Goal: Transaction & Acquisition: Download file/media

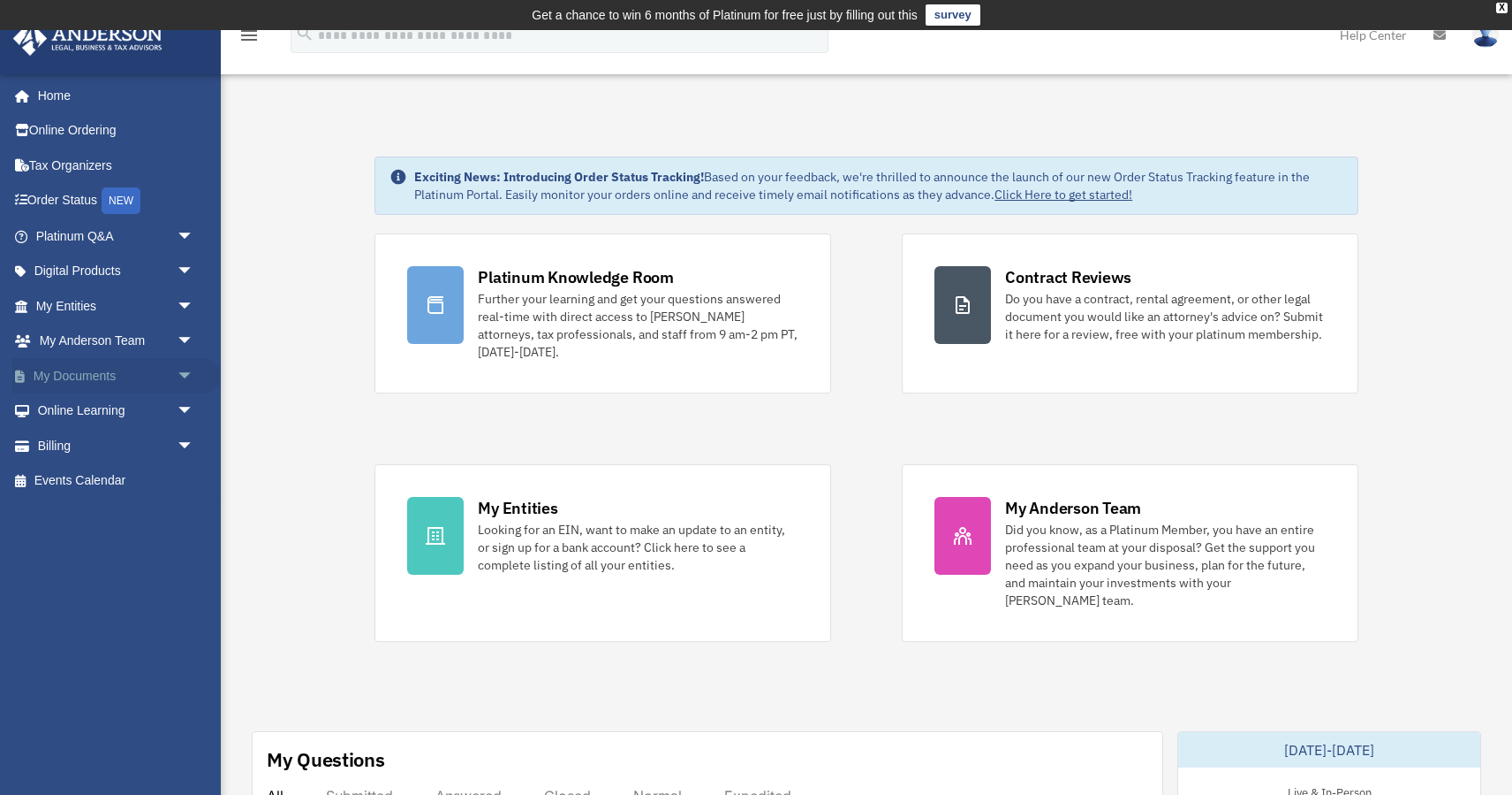
click at [75, 372] on link "My Documents arrow_drop_down" at bounding box center [116, 375] width 209 height 35
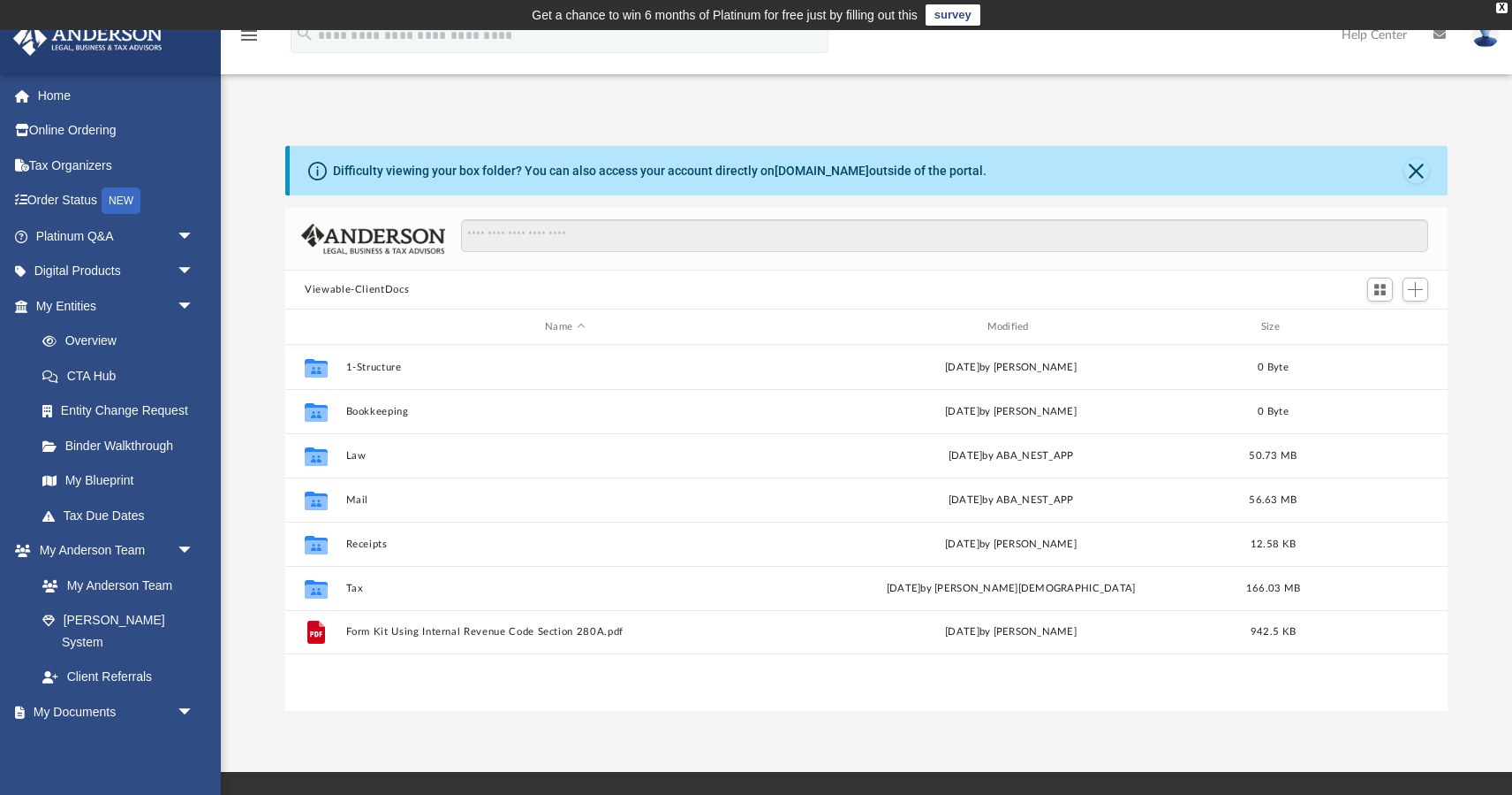
scroll to position [402, 1162]
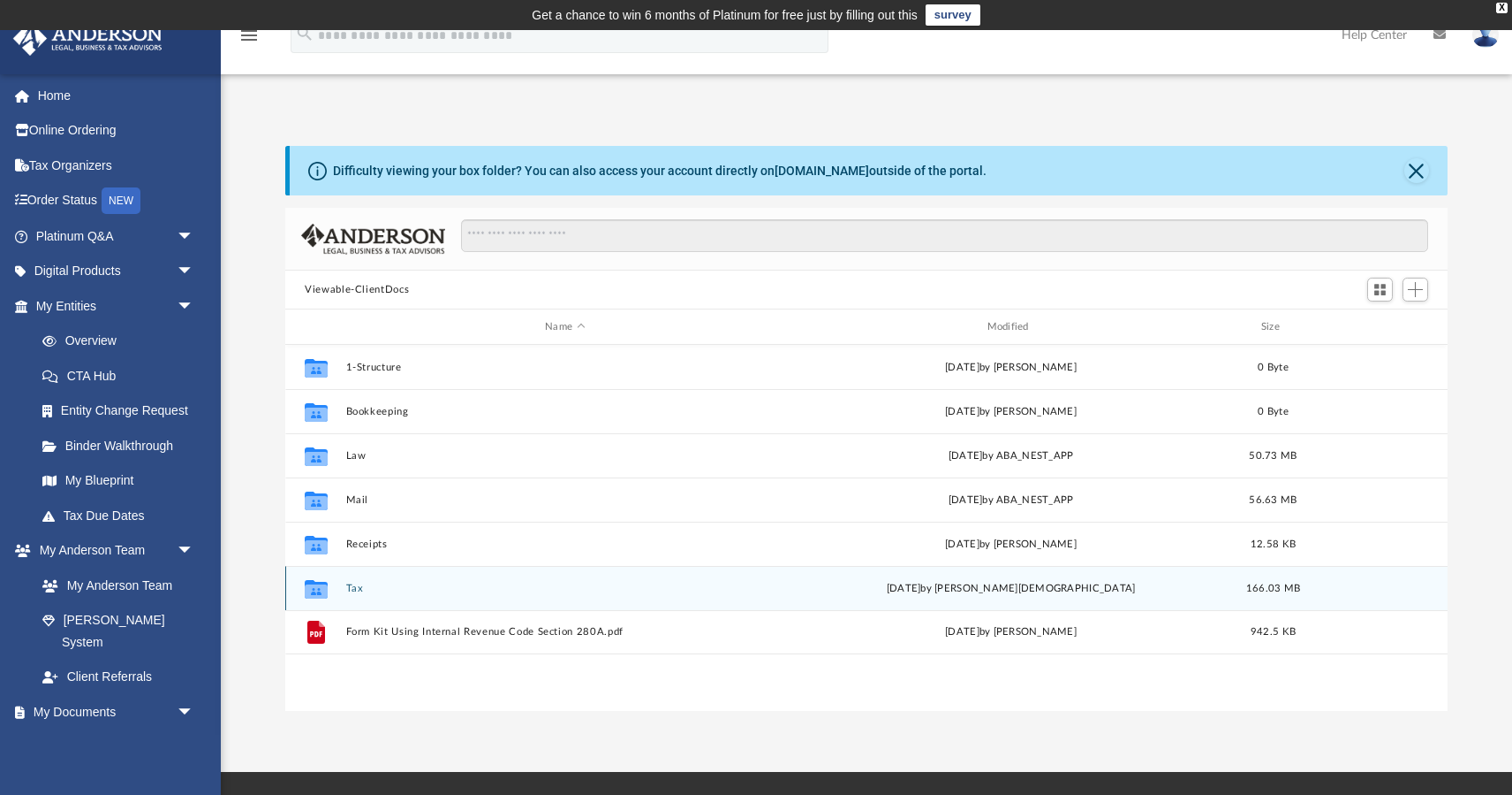
click at [350, 588] on button "Tax" at bounding box center [565, 588] width 438 height 12
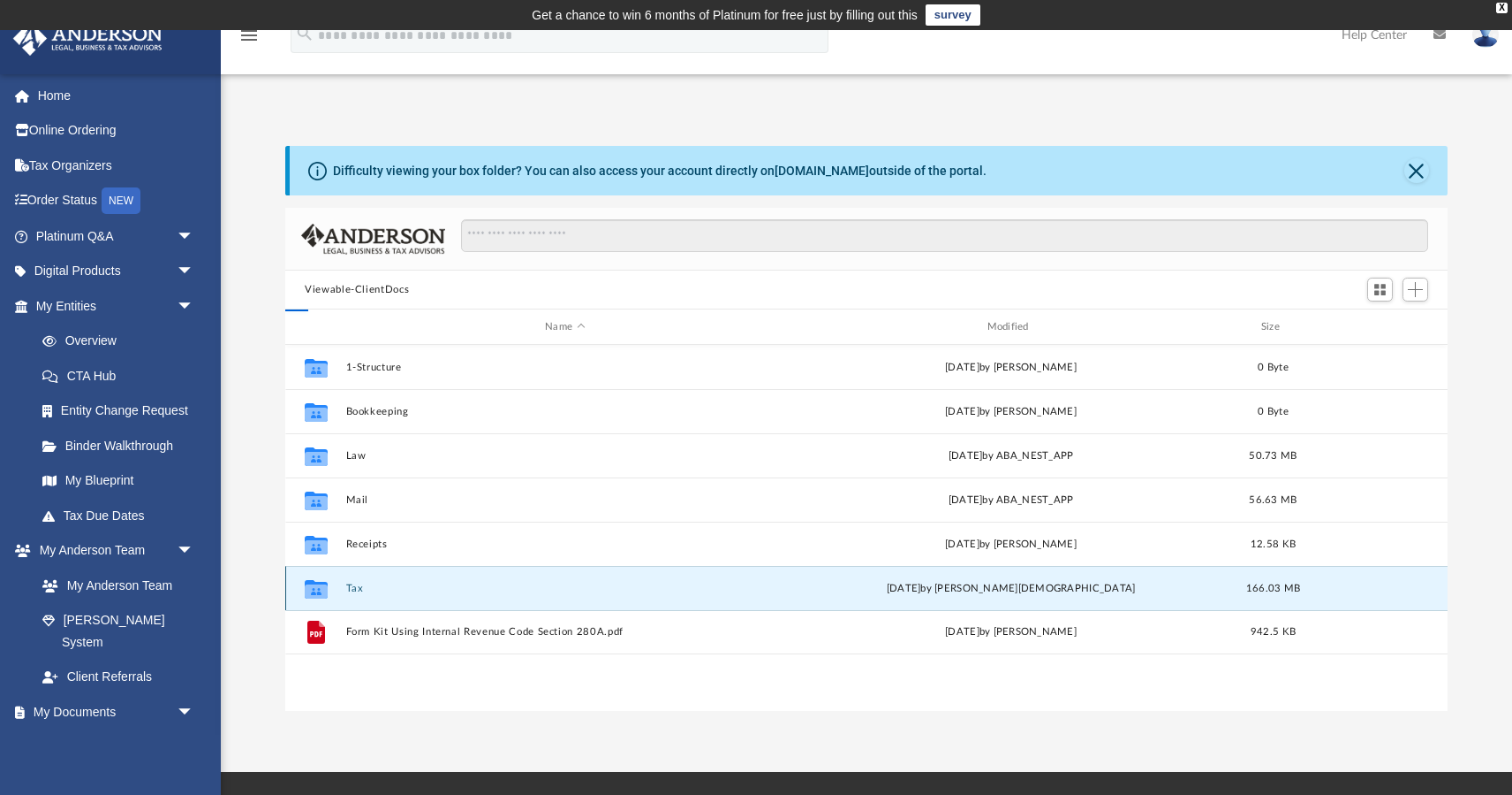
click at [350, 588] on button "Tax" at bounding box center [565, 588] width 438 height 12
click at [339, 588] on div "Collaborated Folder" at bounding box center [315, 588] width 44 height 29
click at [350, 590] on button "Tax" at bounding box center [565, 588] width 438 height 12
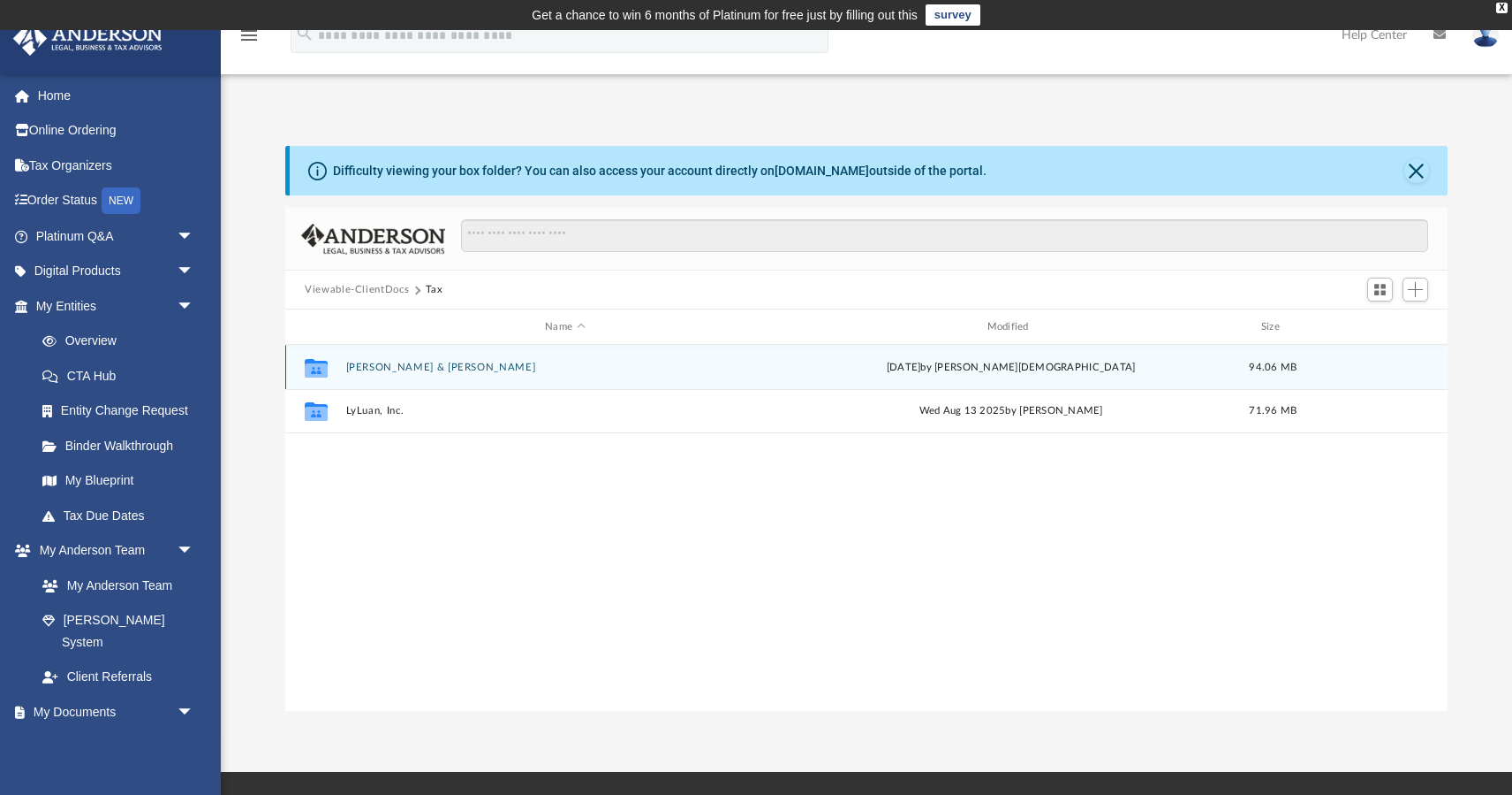
click at [342, 366] on div "Collaborated Folder Luan, Jessica & Ly, Sonny today by Oshee Jain 94.06 MB" at bounding box center [867, 367] width 1163 height 44
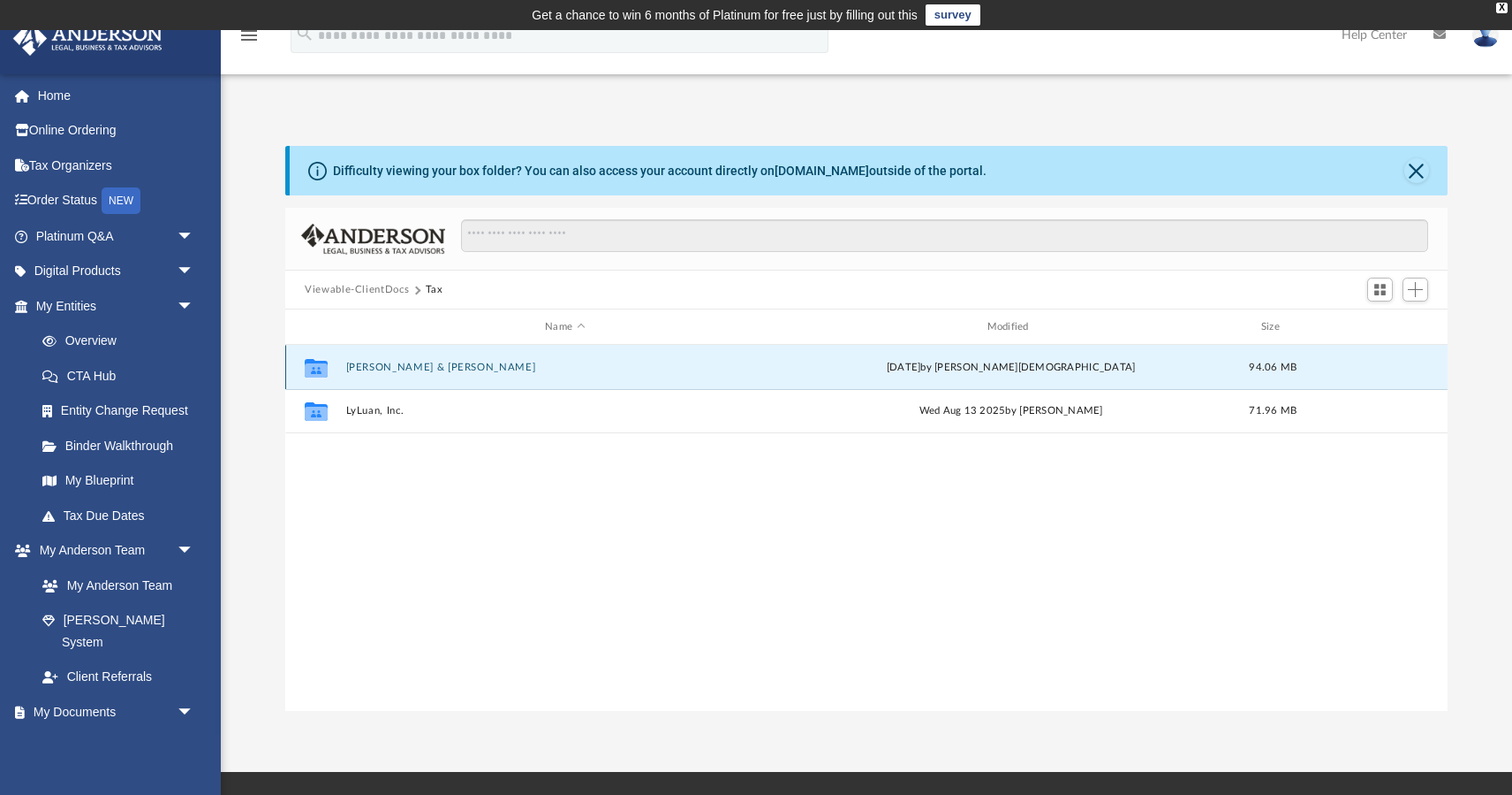
click at [362, 364] on button "Luan, Jessica & Ly, Sonny" at bounding box center [565, 367] width 438 height 12
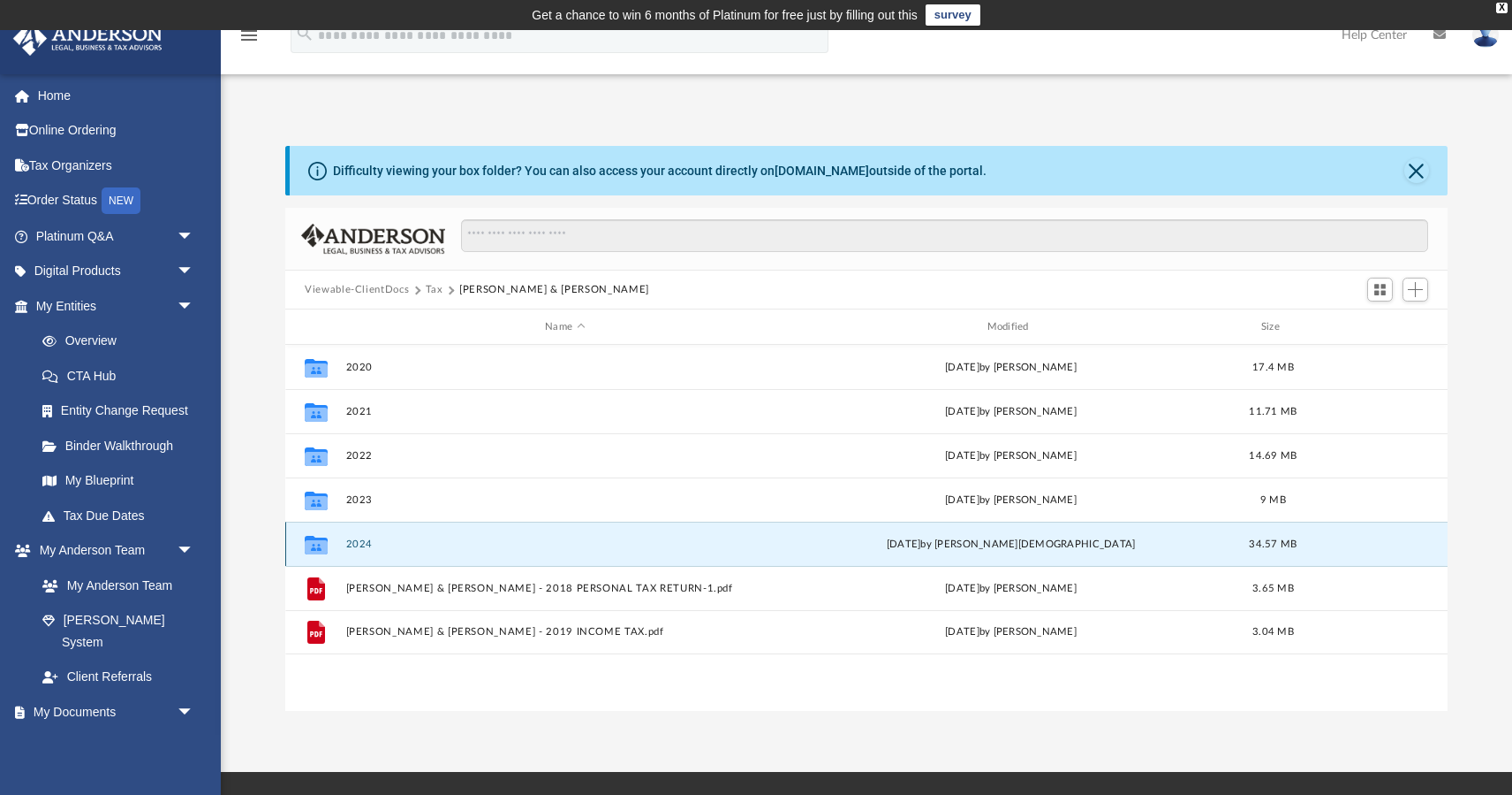
click at [349, 542] on button "2024" at bounding box center [565, 544] width 438 height 12
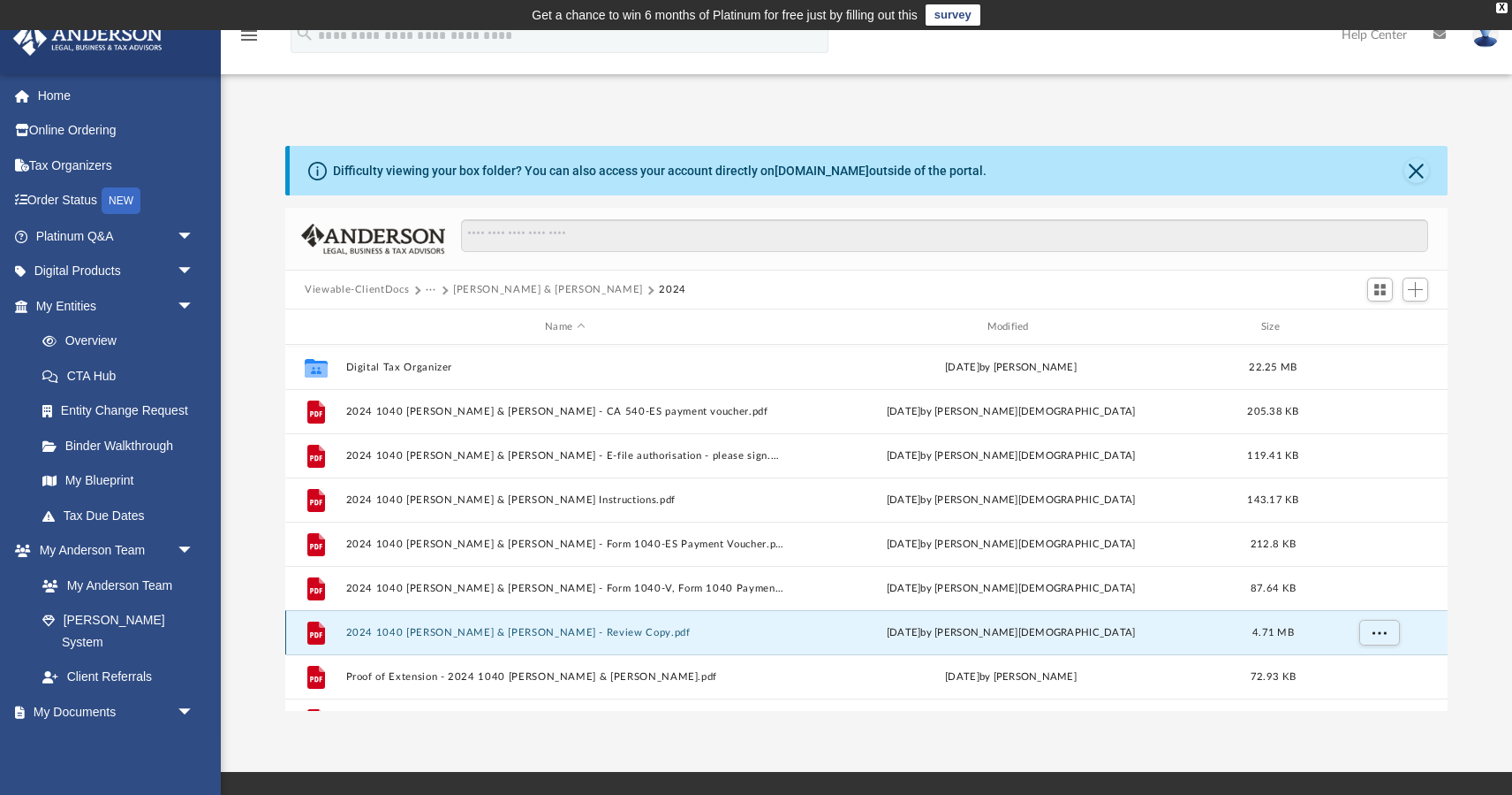
click at [365, 632] on button "2024 1040 Luan, Jessica & Ly, Sonny - Review Copy.pdf" at bounding box center [565, 632] width 438 height 12
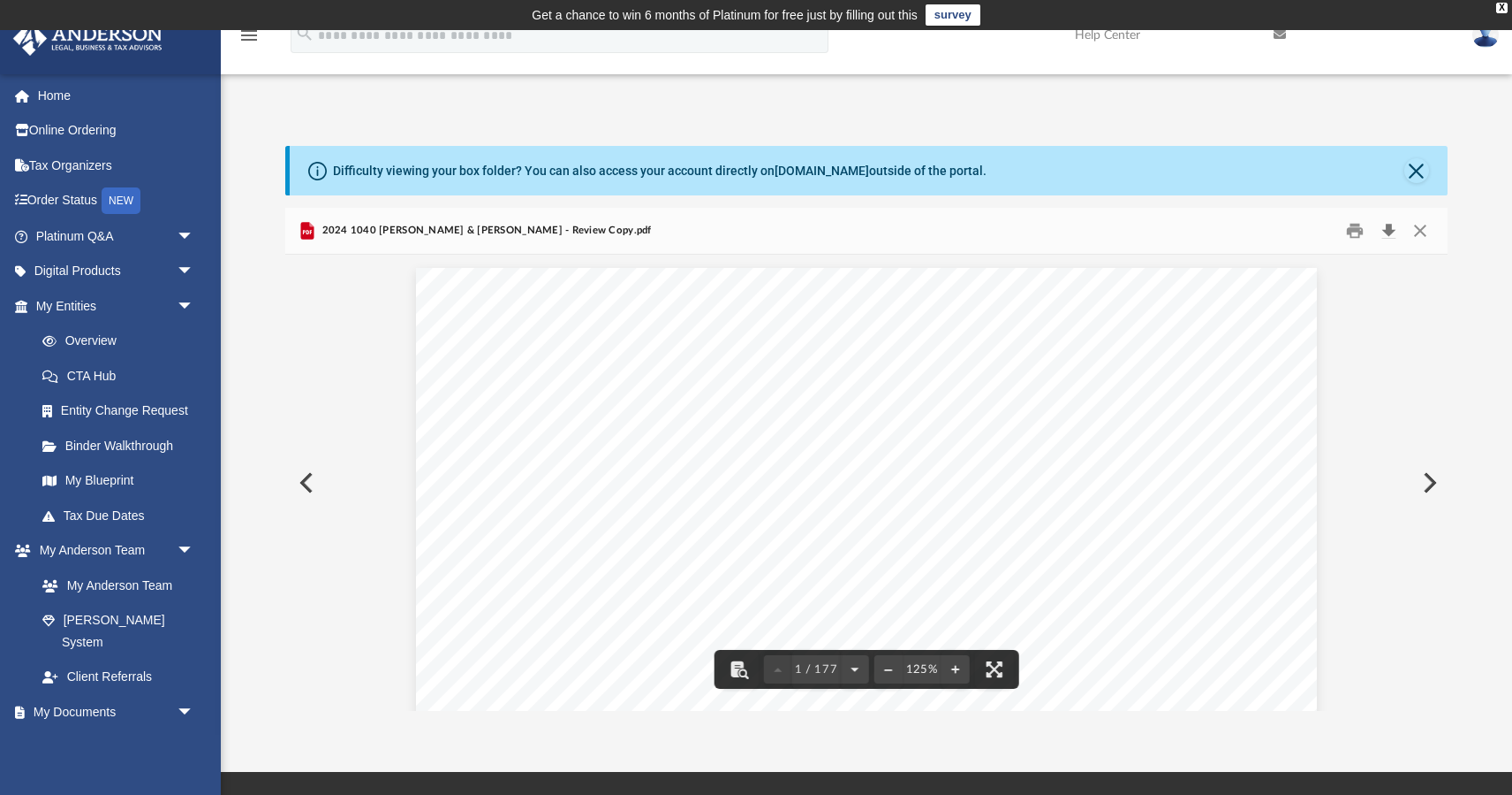
click at [1383, 230] on button "Download" at bounding box center [1389, 231] width 32 height 28
